Goal: Find specific page/section: Find specific page/section

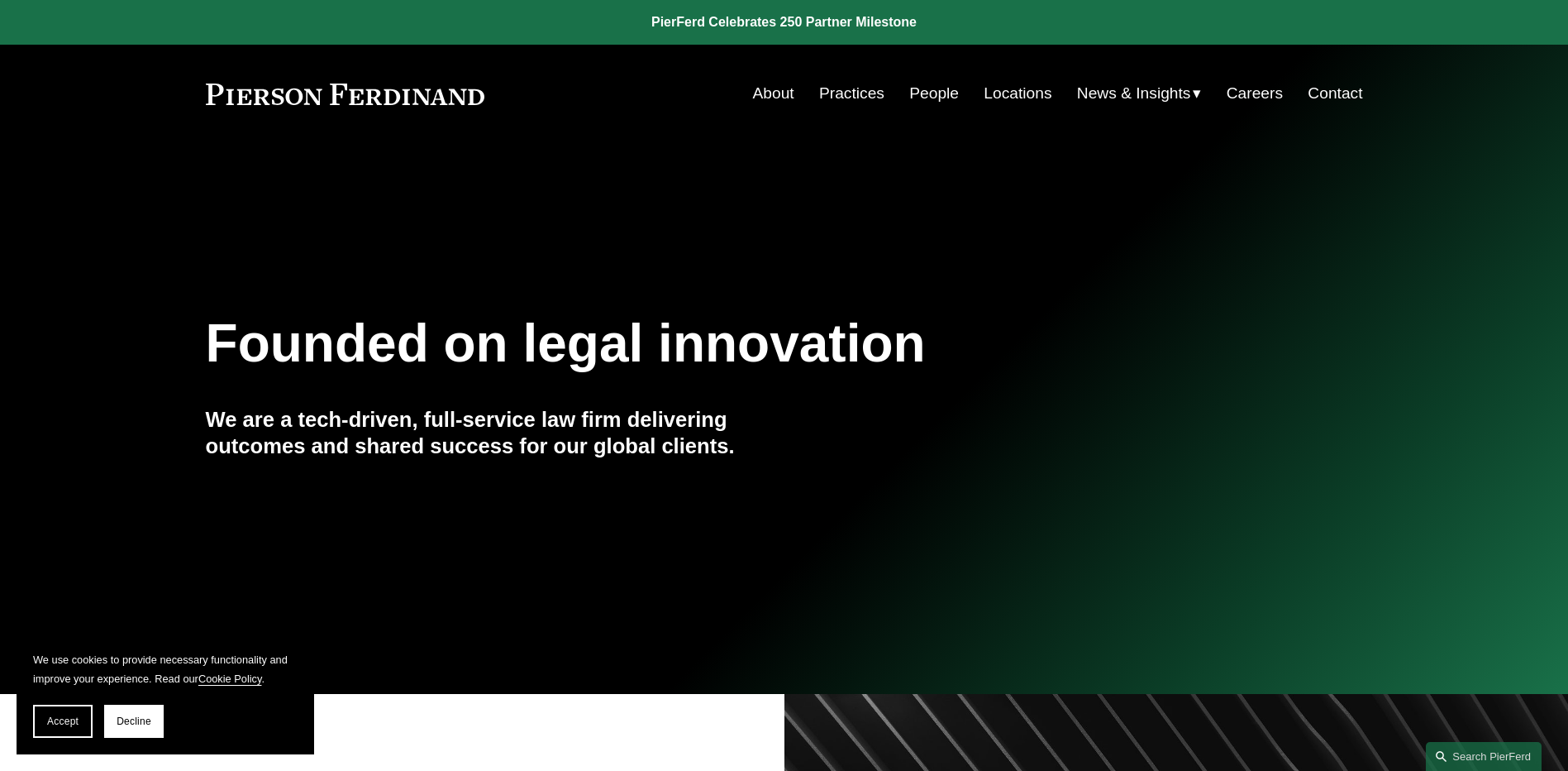
click at [828, 102] on link "Practices" at bounding box center [852, 93] width 66 height 31
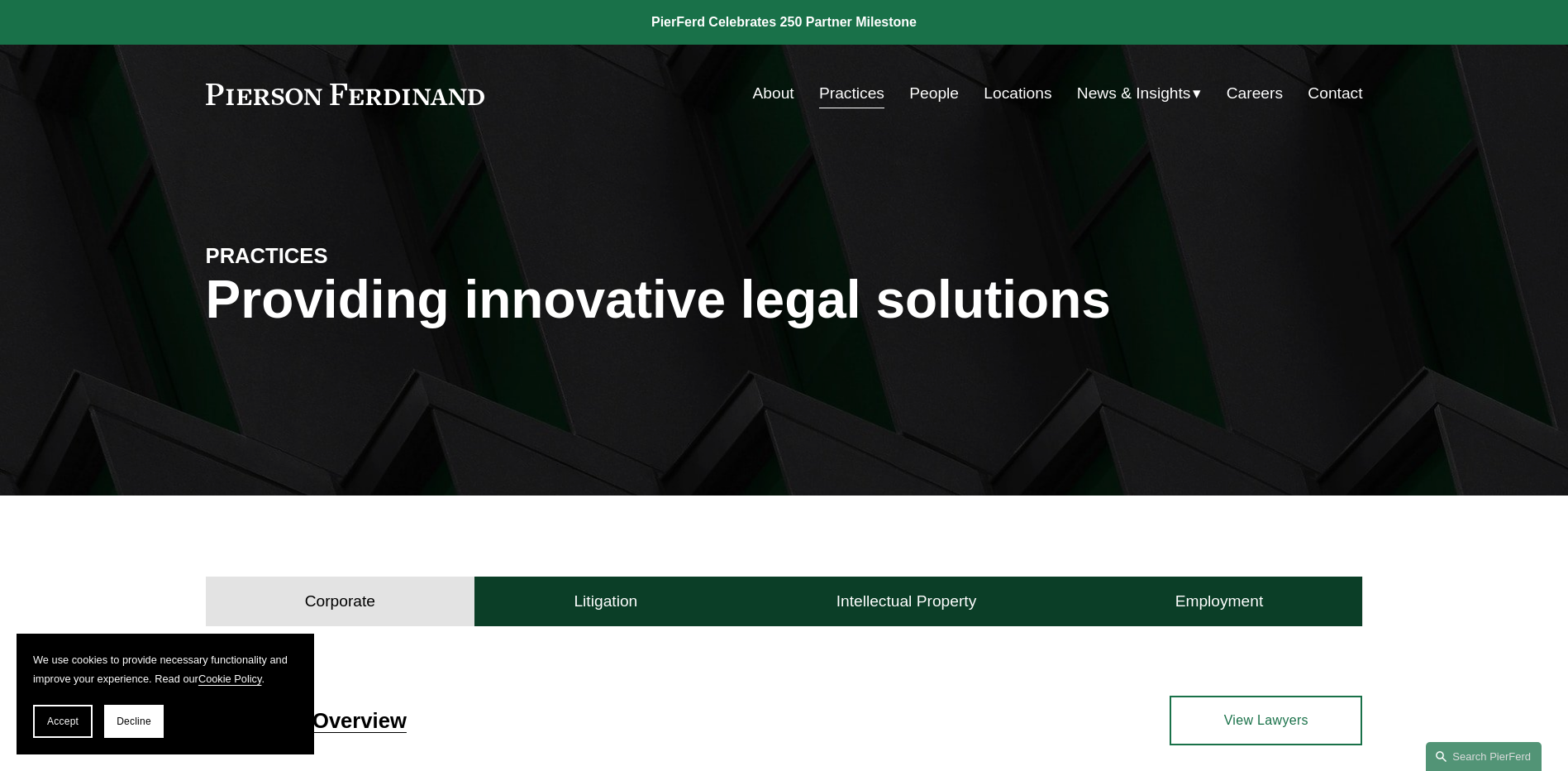
drag, startPoint x: 1565, startPoint y: 58, endPoint x: 1564, endPoint y: 78, distance: 20.0
click at [1564, 78] on div "Skip to Content About Practices People Locations" at bounding box center [784, 93] width 1568 height 98
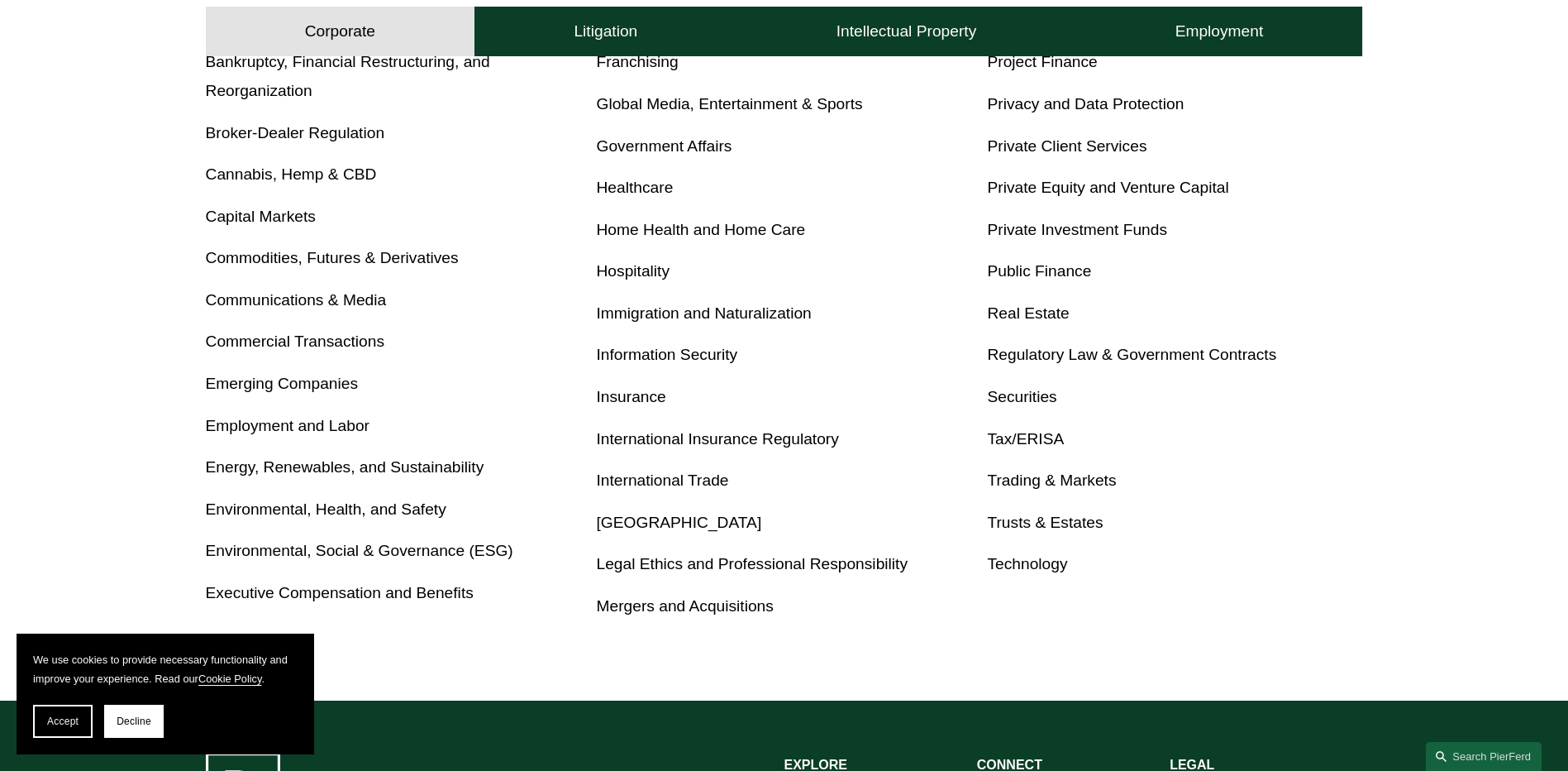
scroll to position [808, 0]
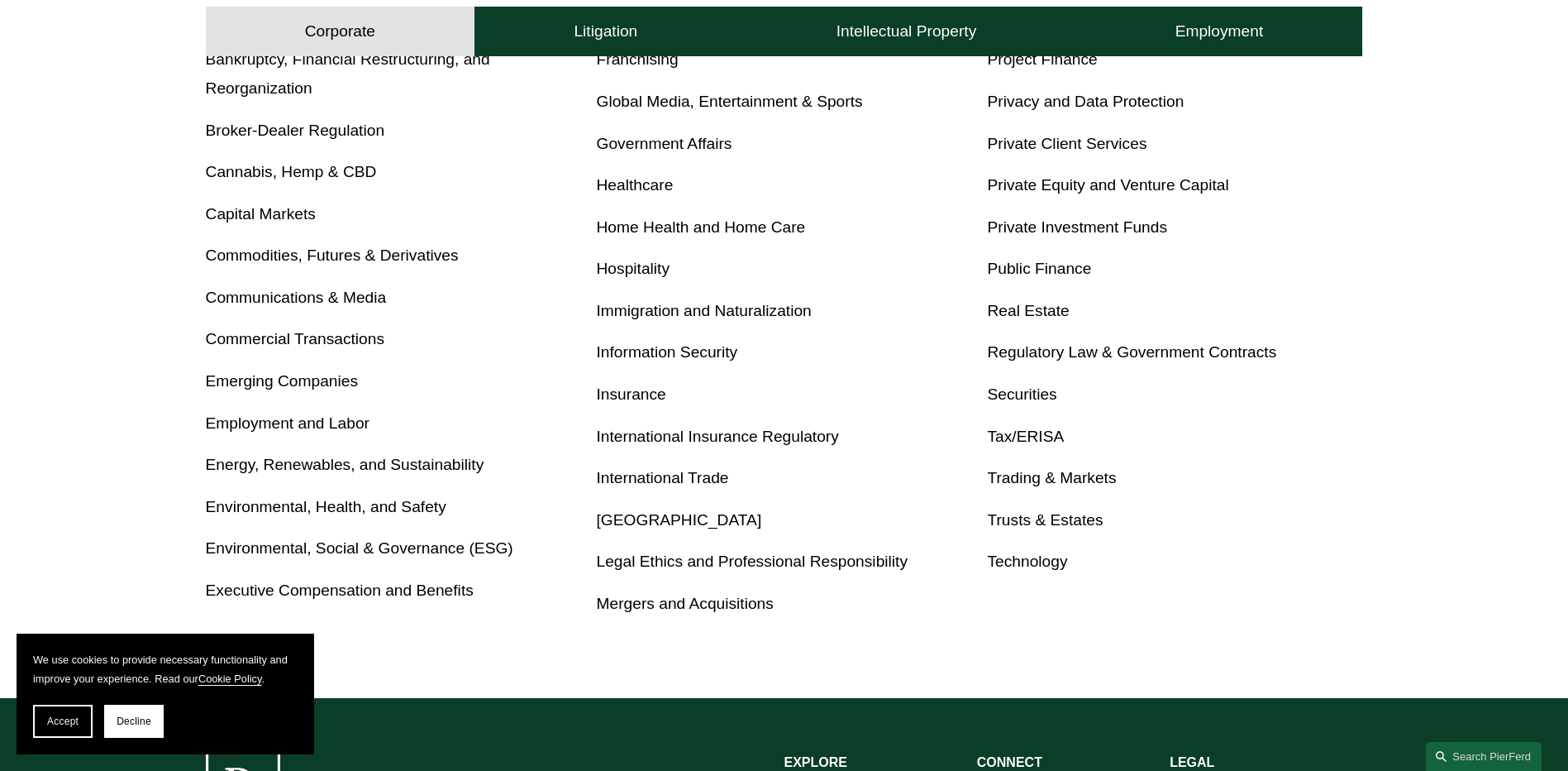
click at [243, 423] on link "Employment and Labor" at bounding box center [287, 423] width 164 height 17
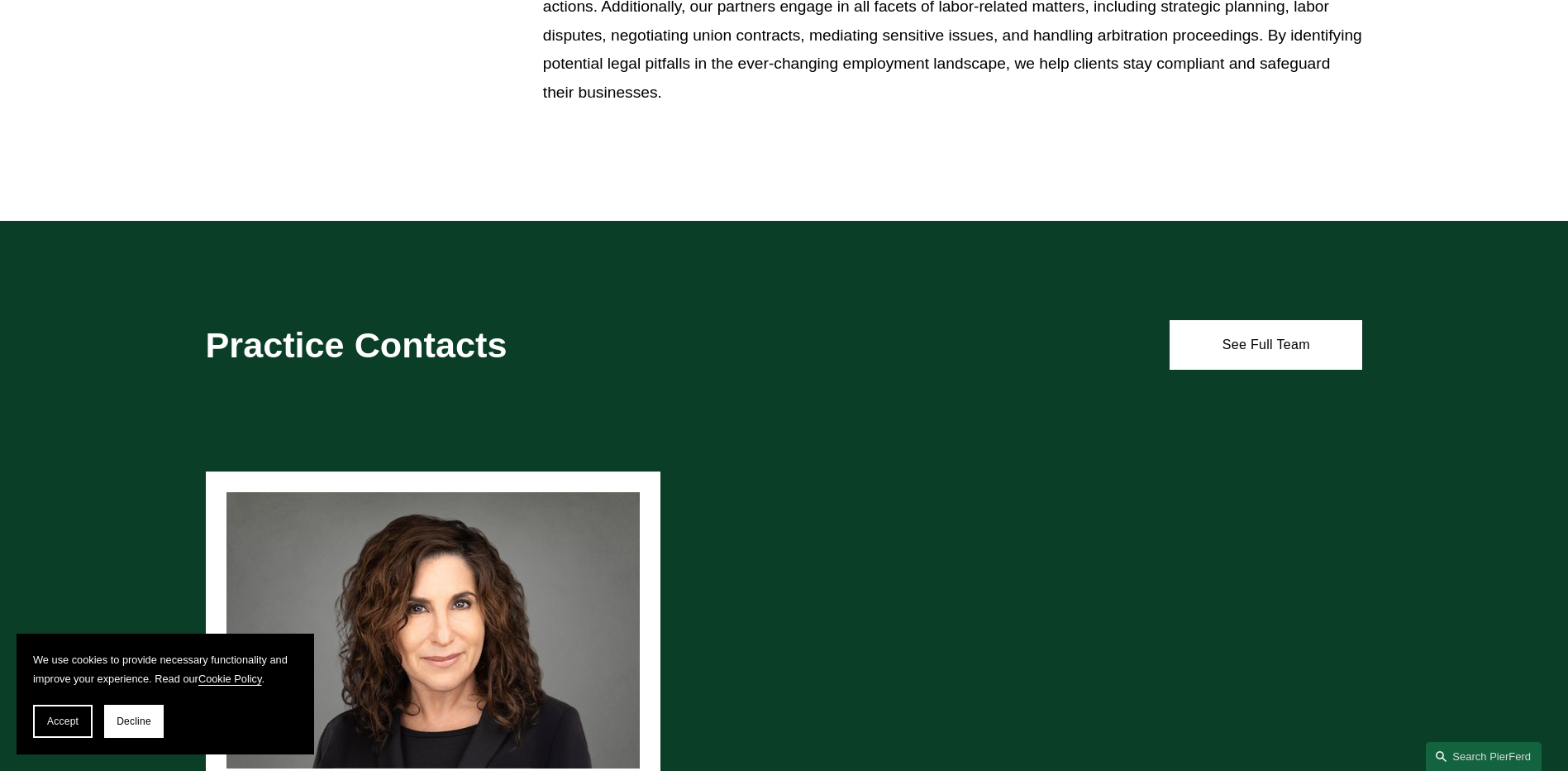
scroll to position [1065, 0]
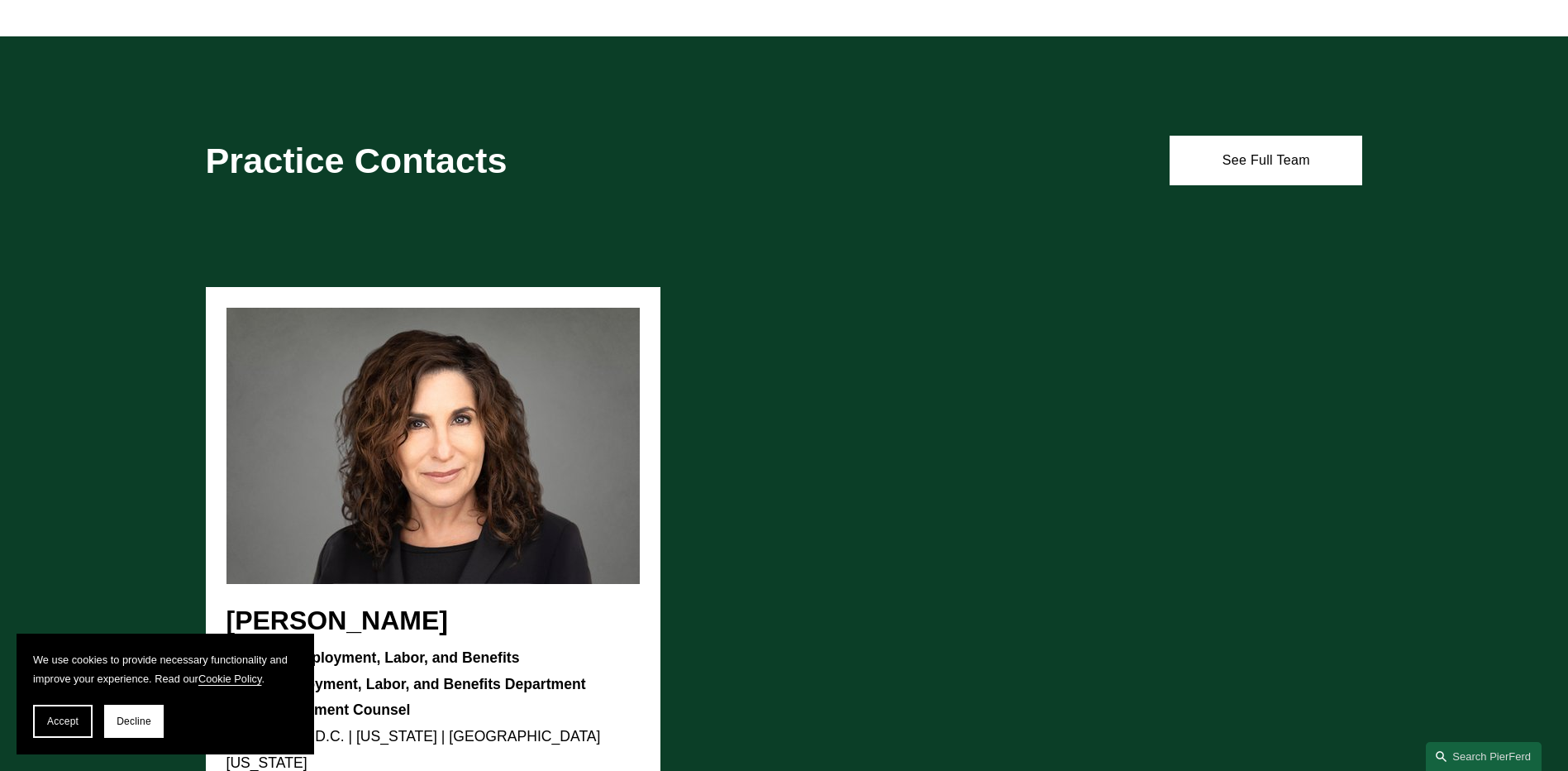
click at [1241, 178] on link "See Full Team" at bounding box center [1265, 160] width 192 height 49
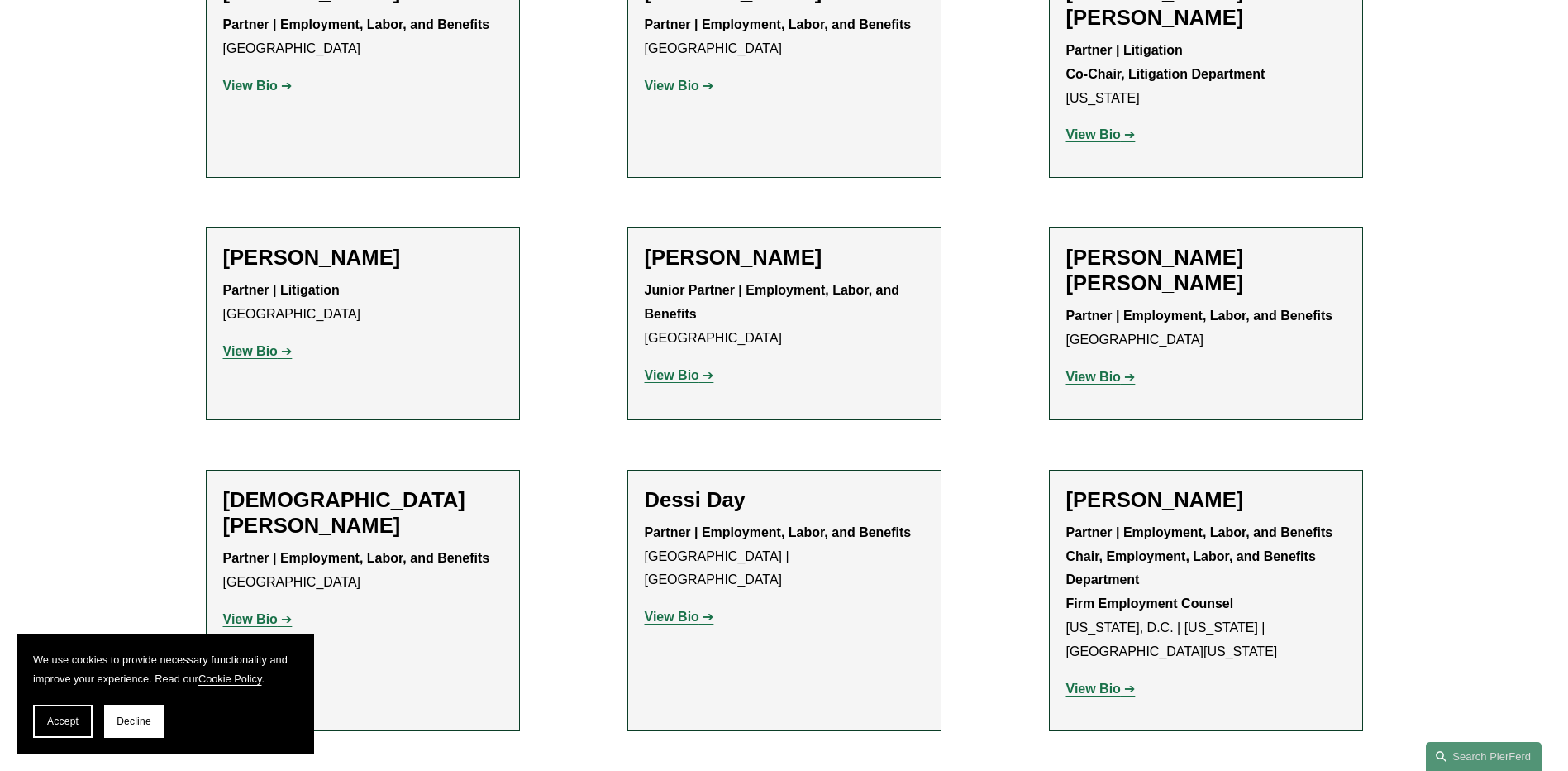
scroll to position [1042, 0]
